Goal: Task Accomplishment & Management: Use online tool/utility

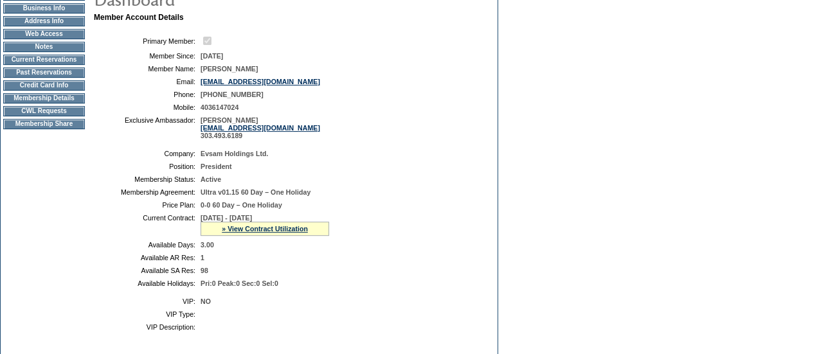
scroll to position [510, 0]
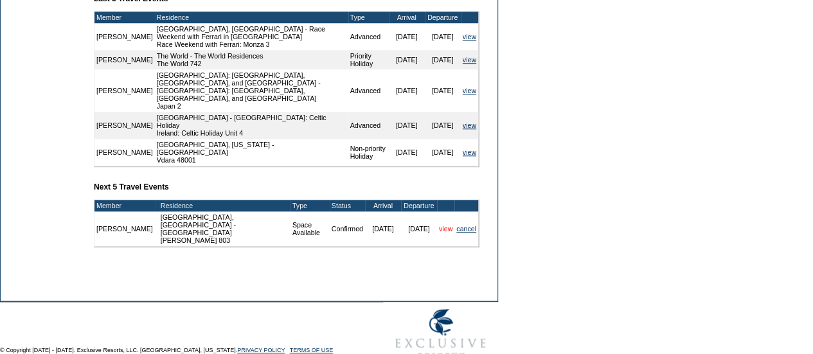
click at [439, 225] on link "view" at bounding box center [445, 229] width 13 height 8
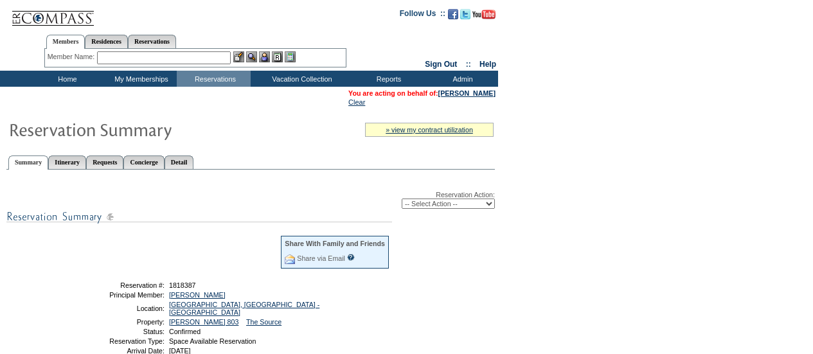
scroll to position [176, 0]
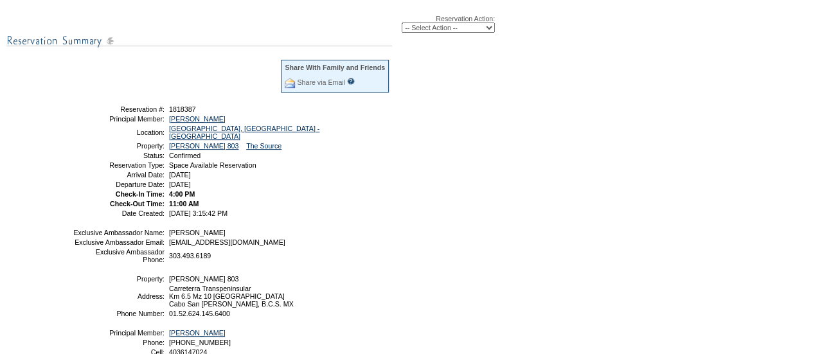
click at [6, 105] on div "Reservation Action: -- Select Action -- Modify Reservation Dates Modify Reserva…" at bounding box center [250, 196] width 488 height 390
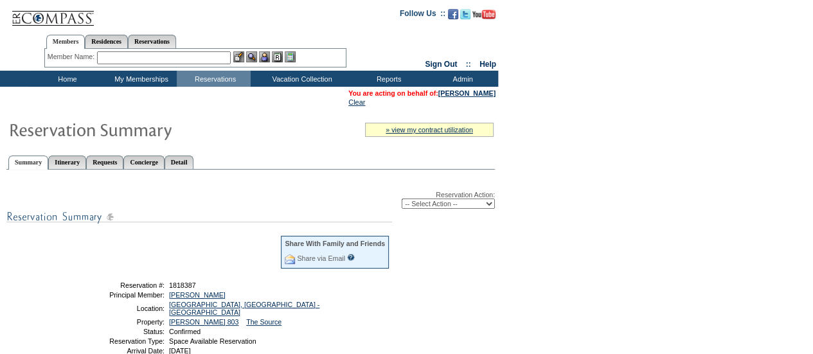
click at [142, 61] on input "text" at bounding box center [164, 57] width 134 height 13
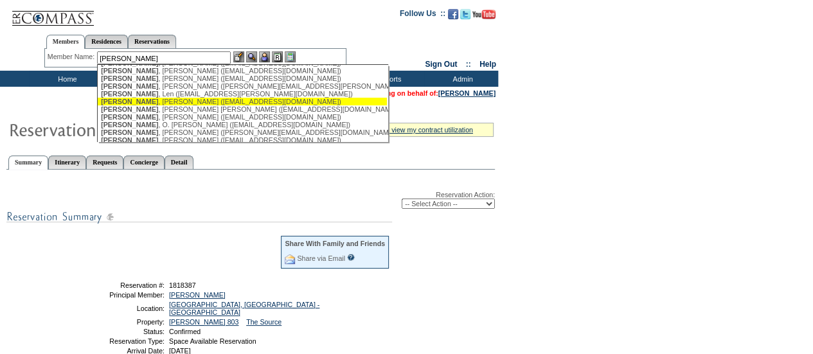
scroll to position [116, 0]
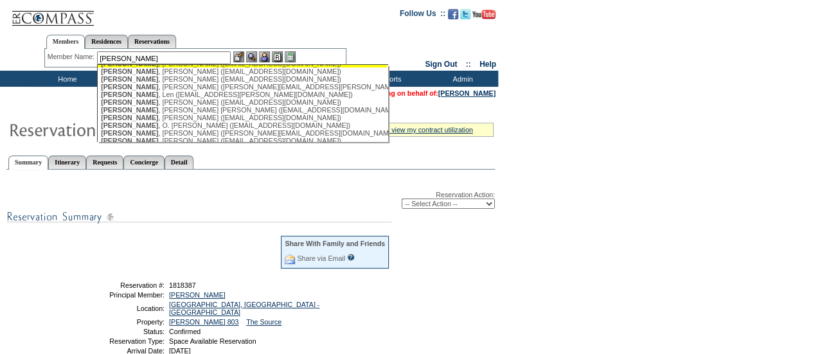
click at [169, 67] on div "Davis , Jay (jd6782@yahoo.com)" at bounding box center [242, 64] width 283 height 8
type input "Davis, Jay (jd6782@yahoo.com)"
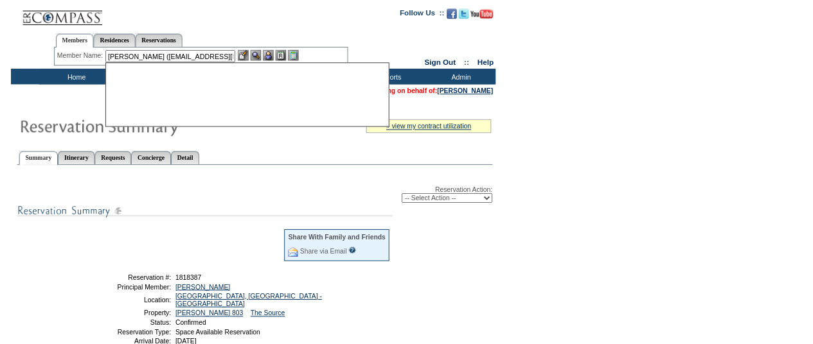
scroll to position [0, 0]
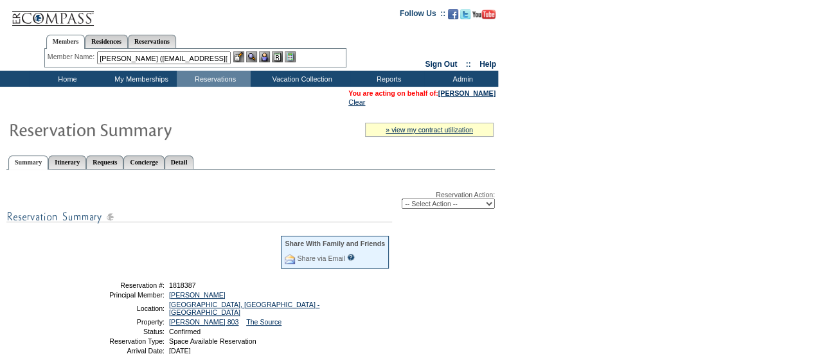
click at [266, 58] on img at bounding box center [264, 56] width 11 height 11
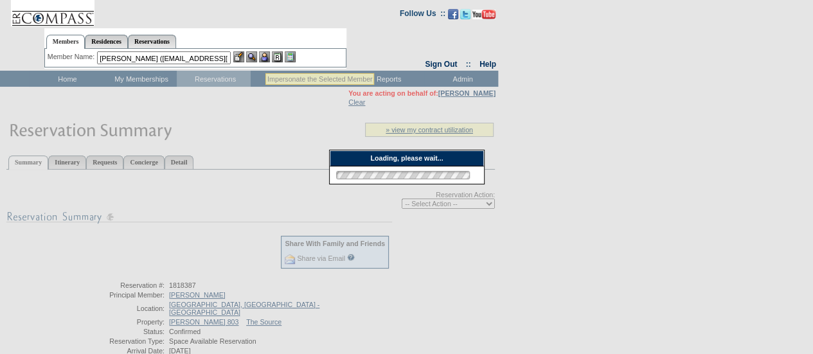
click at [257, 60] on img at bounding box center [251, 56] width 11 height 11
